Goal: Find specific fact: Find specific fact

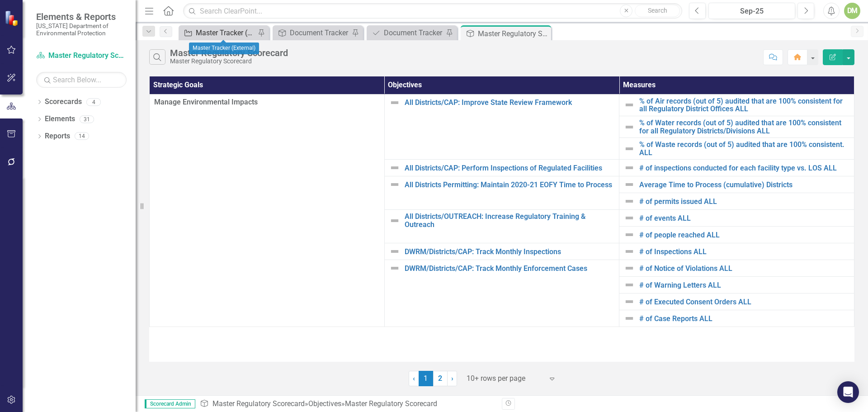
click at [233, 32] on div "Master Tracker (External)" at bounding box center [226, 32] width 60 height 11
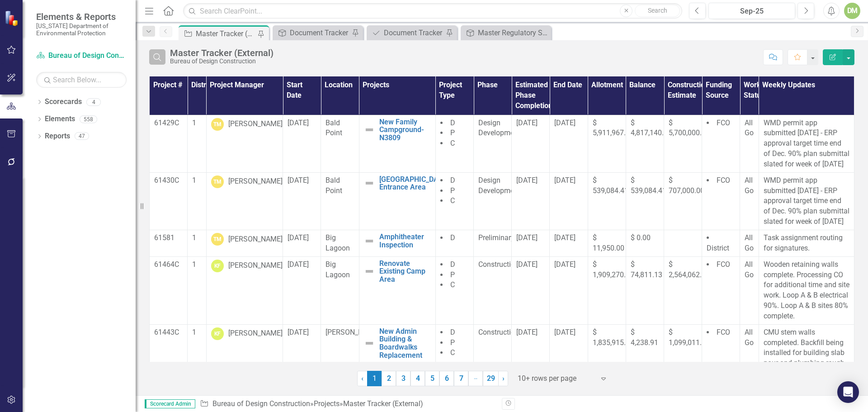
click at [155, 59] on icon "button" at bounding box center [157, 57] width 8 height 8
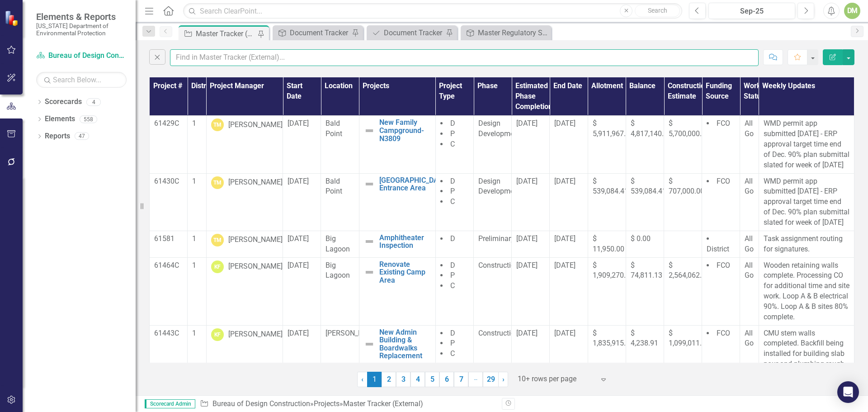
click at [181, 56] on input "text" at bounding box center [464, 57] width 588 height 17
type input "Delnor"
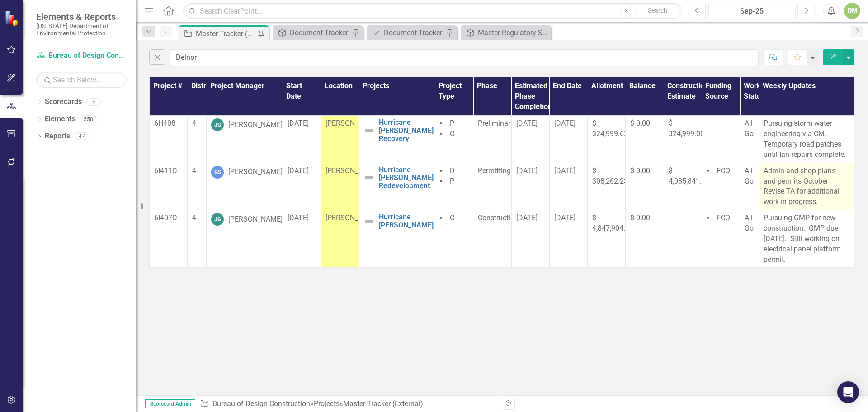
click at [769, 195] on p "Admin and shop plans and permits October Revise TA for additional work in progr…" at bounding box center [806, 186] width 86 height 41
click at [764, 168] on p "Admin and shop plans and permits October Revise TA for additional work in progr…" at bounding box center [806, 186] width 86 height 41
click at [764, 167] on p "Admin and shop plans and permits October Revise TA for additional work in progr…" at bounding box center [806, 186] width 86 height 41
drag, startPoint x: 764, startPoint y: 169, endPoint x: 815, endPoint y: 201, distance: 60.7
click at [815, 201] on p "Admin and shop plans and permits October Revise TA for additional work in progr…" at bounding box center [806, 186] width 86 height 41
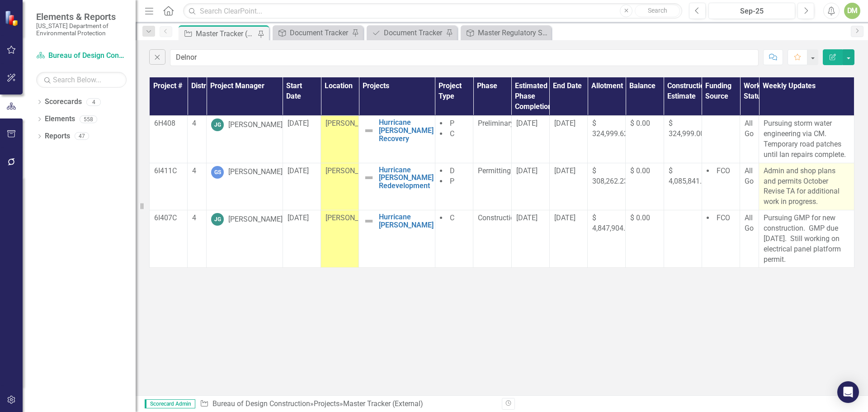
copy p "Admin and shop plans and permits October Revise TA for additional work in progr…"
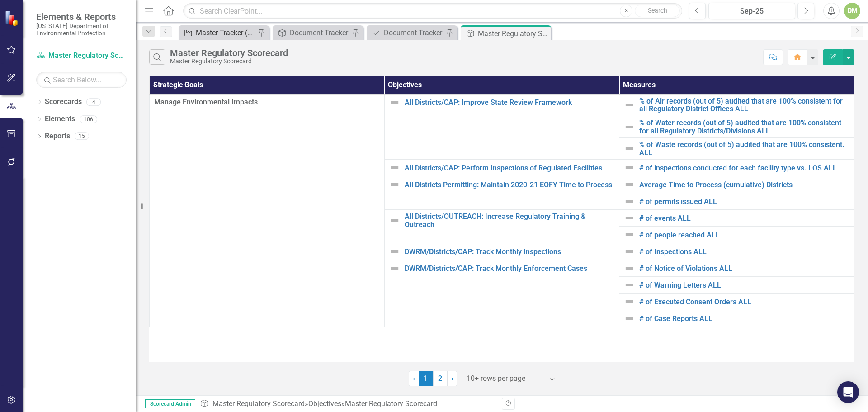
click at [223, 30] on div "Master Tracker (External)" at bounding box center [226, 32] width 60 height 11
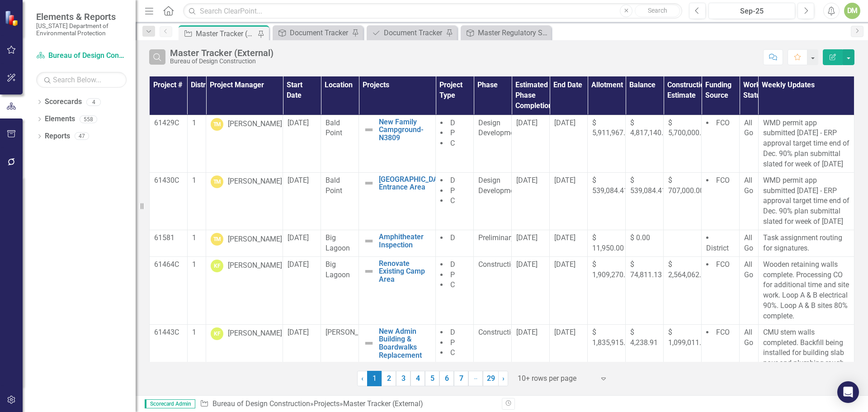
click at [156, 59] on icon "Search" at bounding box center [157, 57] width 10 height 8
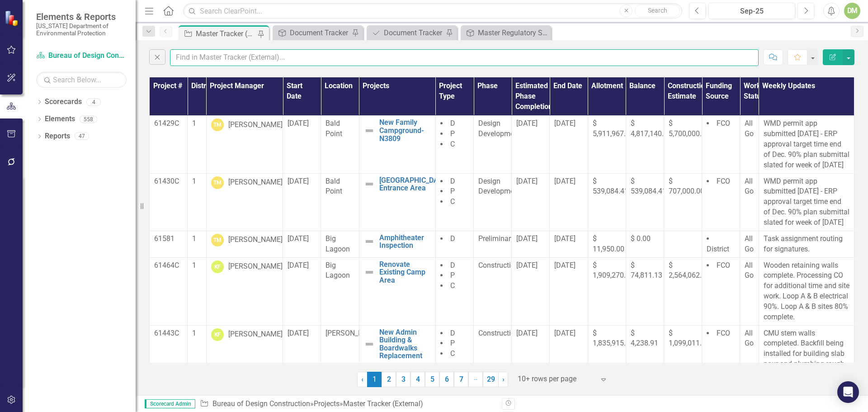
click at [197, 58] on input "text" at bounding box center [464, 57] width 588 height 17
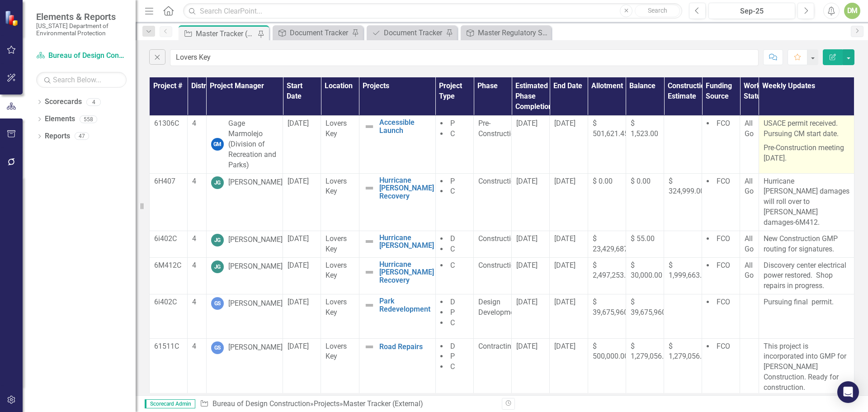
drag, startPoint x: 758, startPoint y: 123, endPoint x: 819, endPoint y: 156, distance: 69.4
click at [819, 156] on span "USACE permit received. Pursuing CM start date. Pre-Construction meeting [DATE]." at bounding box center [806, 140] width 86 height 45
copy span "USACE permit received. Pursuing CM start date. Pre-Construction meeting [DATE]."
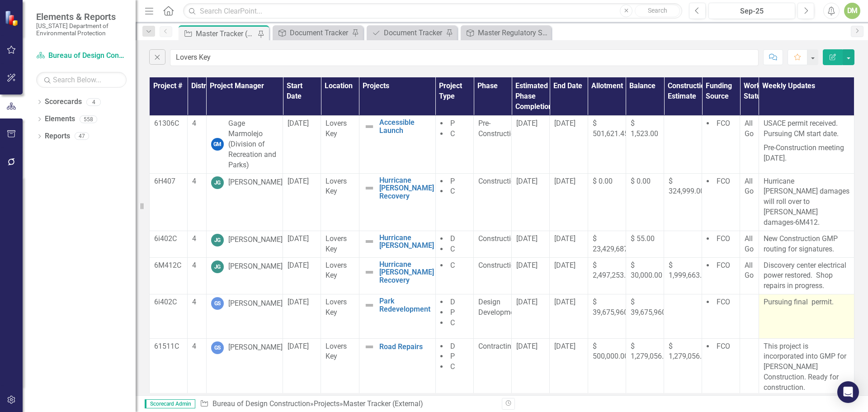
scroll to position [23, 0]
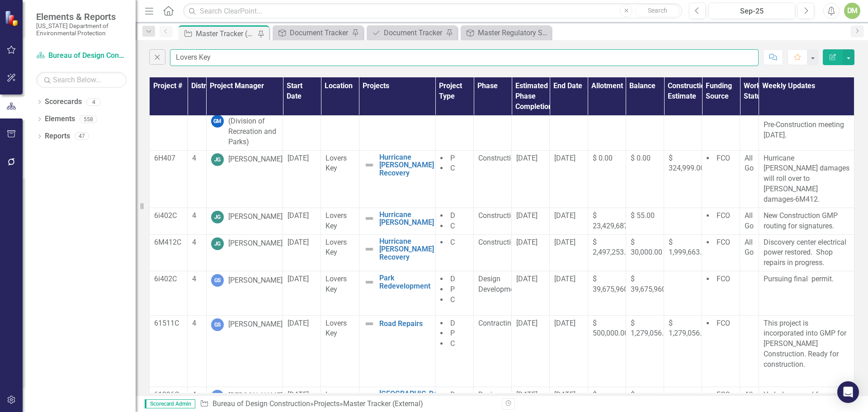
drag, startPoint x: 215, startPoint y: 55, endPoint x: 168, endPoint y: 50, distance: 47.3
click at [168, 50] on div "Close Lovers Key" at bounding box center [453, 57] width 609 height 17
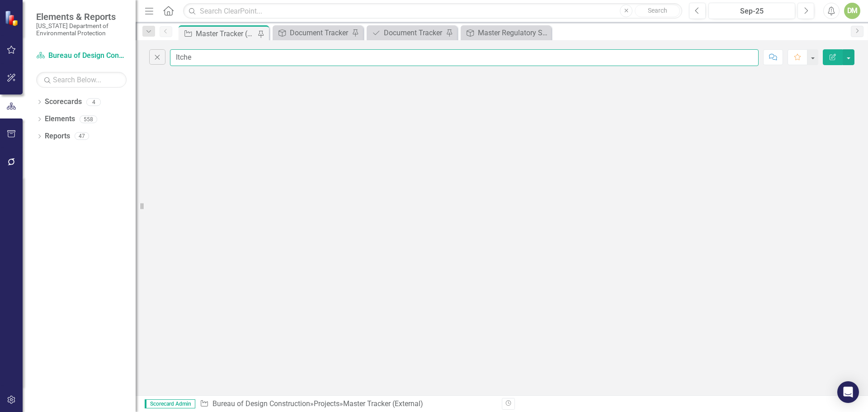
scroll to position [0, 0]
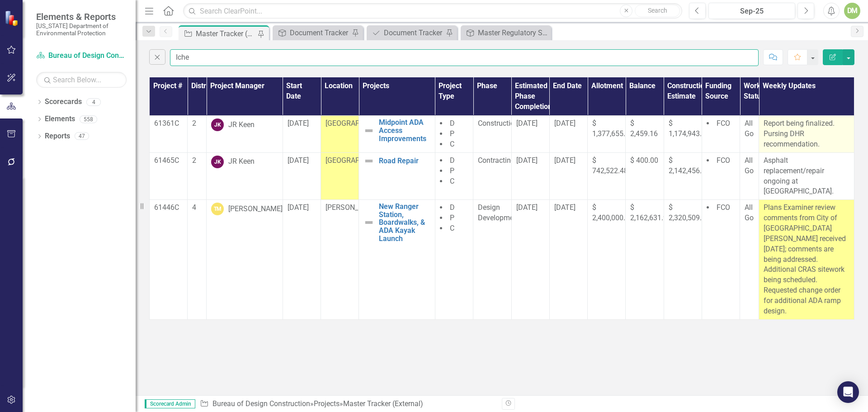
type input "Iche"
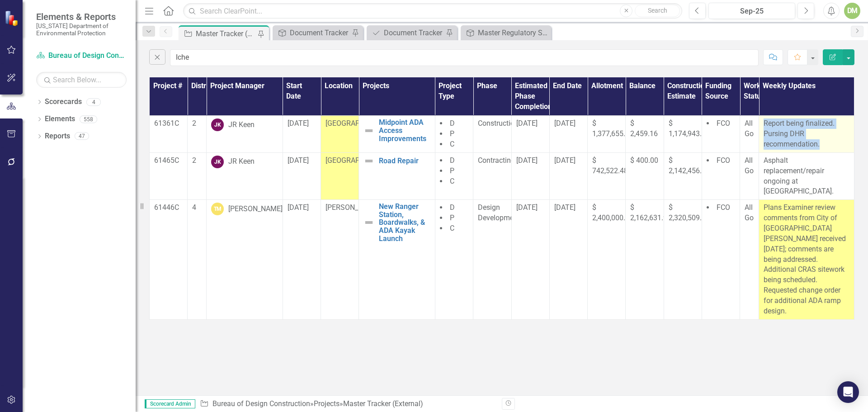
drag, startPoint x: 766, startPoint y: 122, endPoint x: 829, endPoint y: 143, distance: 67.0
click at [829, 143] on p "Report being finalized. Pursing DHR recommendation." at bounding box center [806, 133] width 86 height 31
copy p "Report being finalized. Pursing DHR recommendation."
